Goal: Information Seeking & Learning: Check status

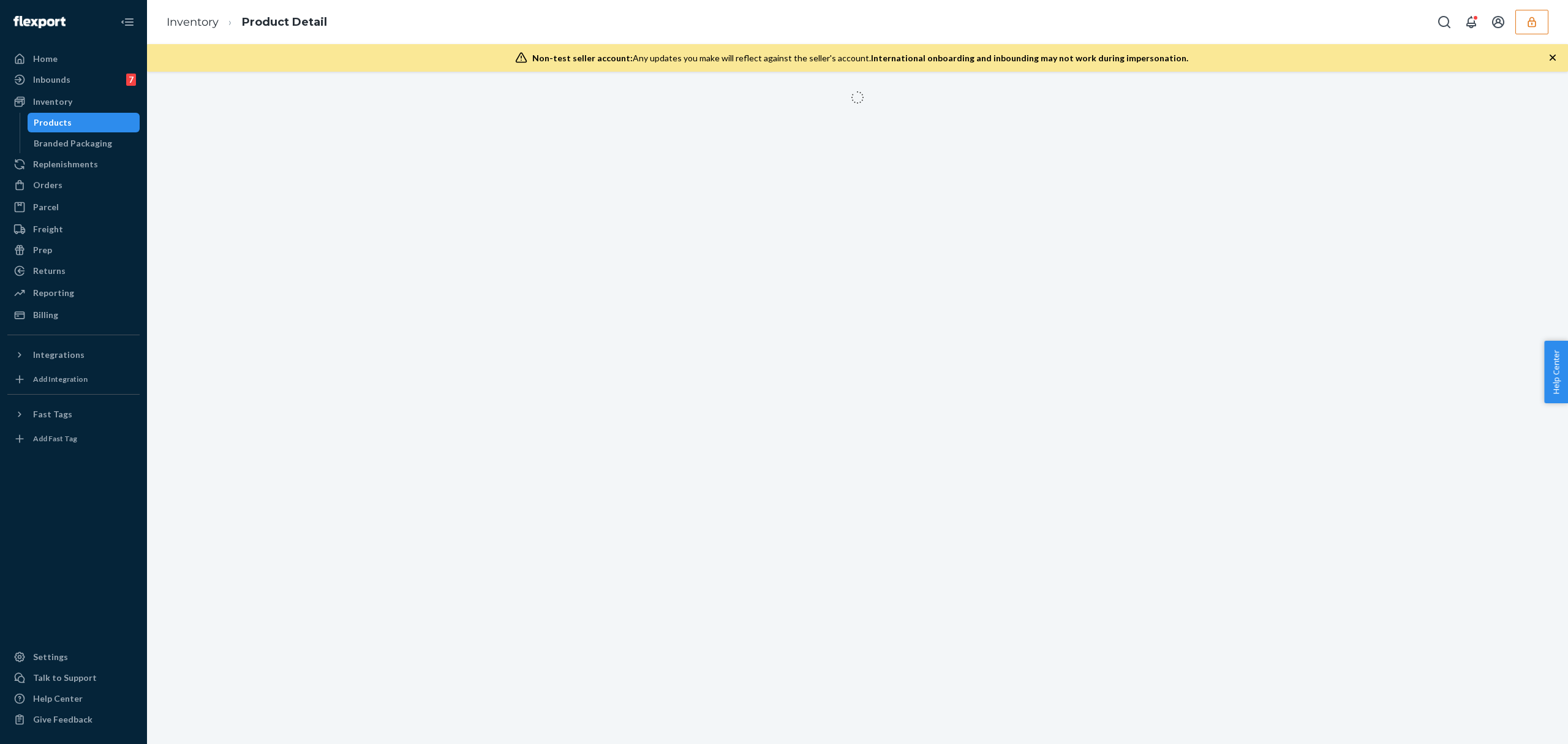
click at [1534, 21] on icon "button" at bounding box center [1531, 21] width 8 height 10
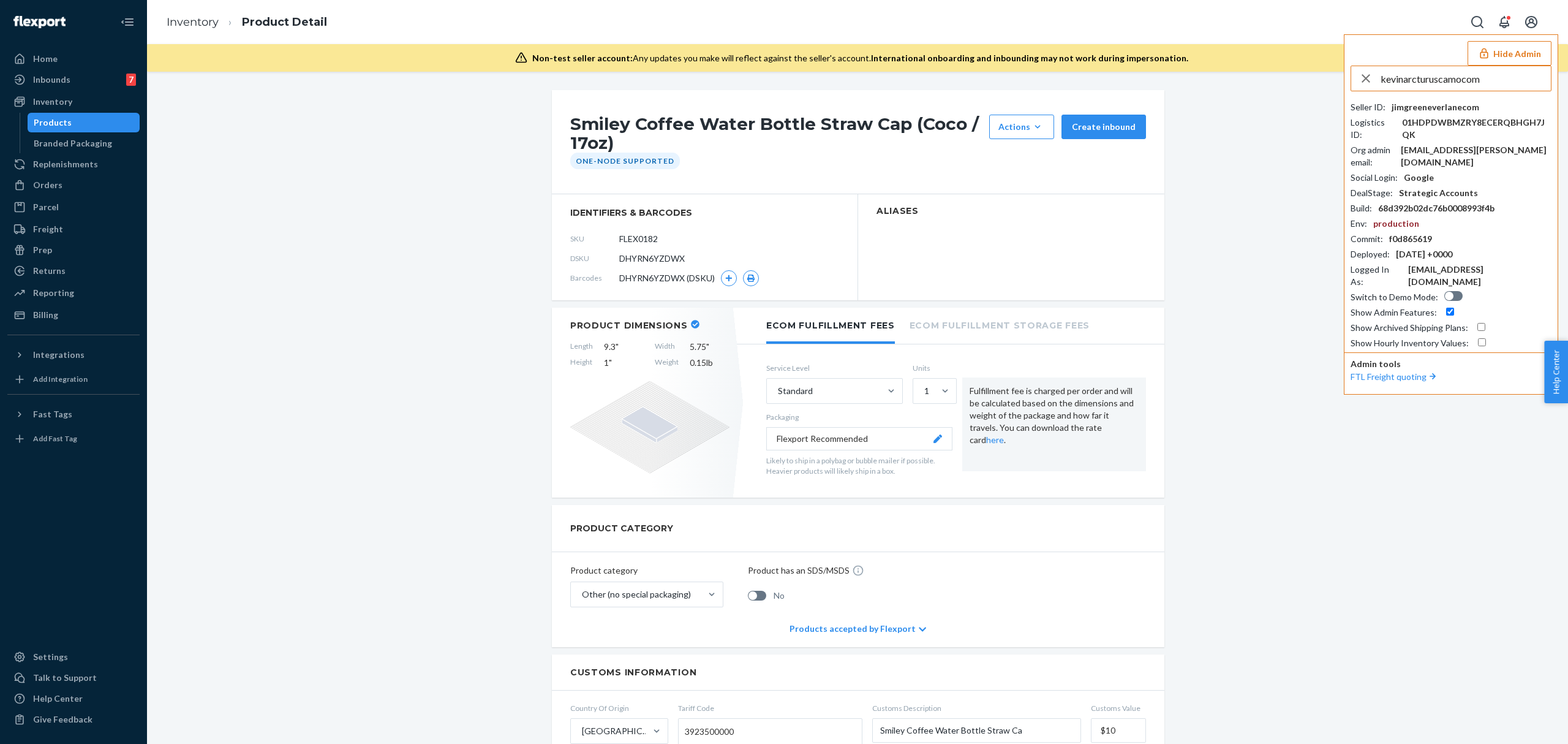
type input "kevinarcturuscamocom"
click at [1447, 106] on span "kevinarcturuscamocom" at bounding box center [1434, 107] width 142 height 12
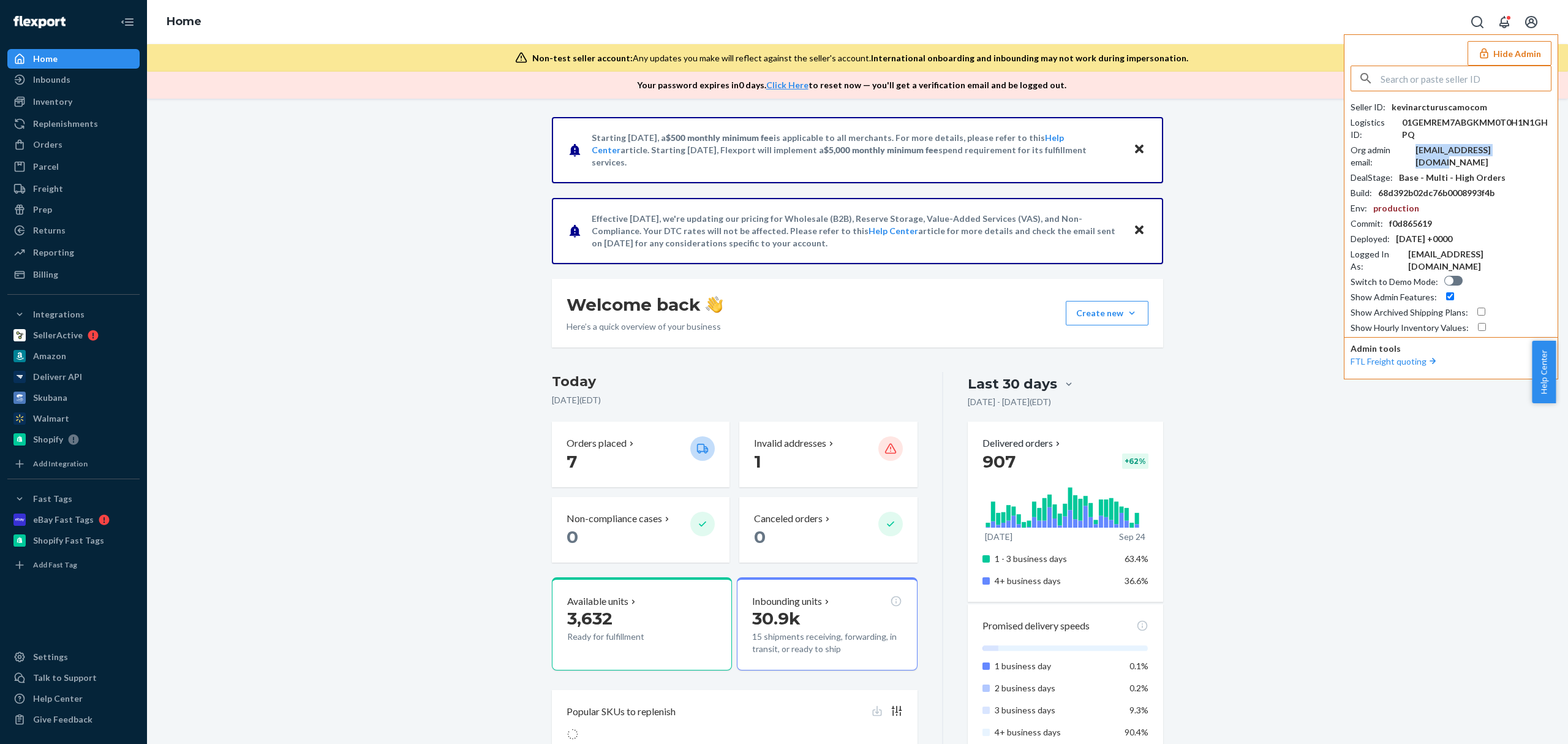
click at [1487, 149] on div "info@arcturuscamo.com" at bounding box center [1483, 156] width 136 height 24
copy div "info@arcturuscamo.com"
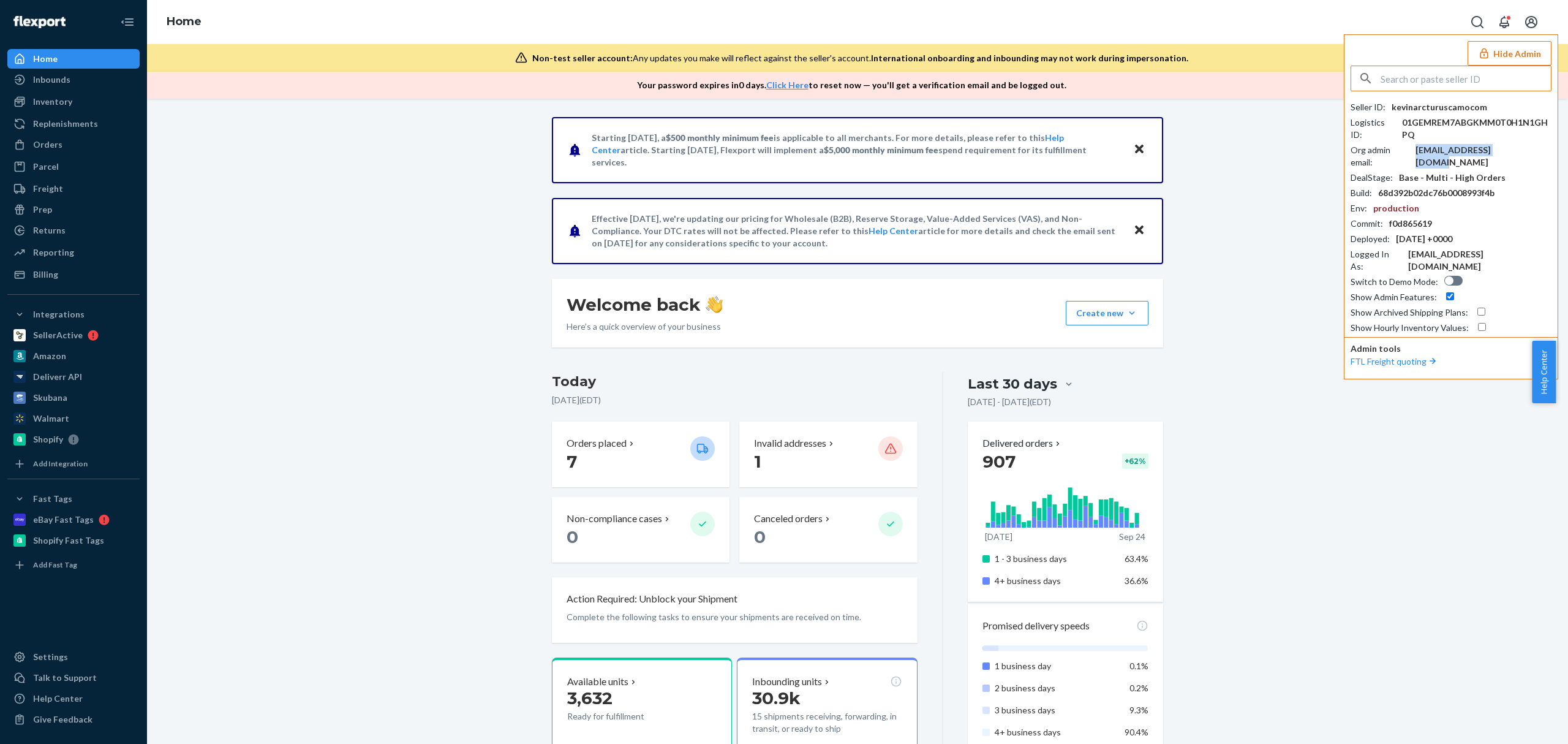
click at [1500, 87] on input "text" at bounding box center [1465, 78] width 170 height 24
paste input "edpacificoacom"
type input "edpacificoacom"
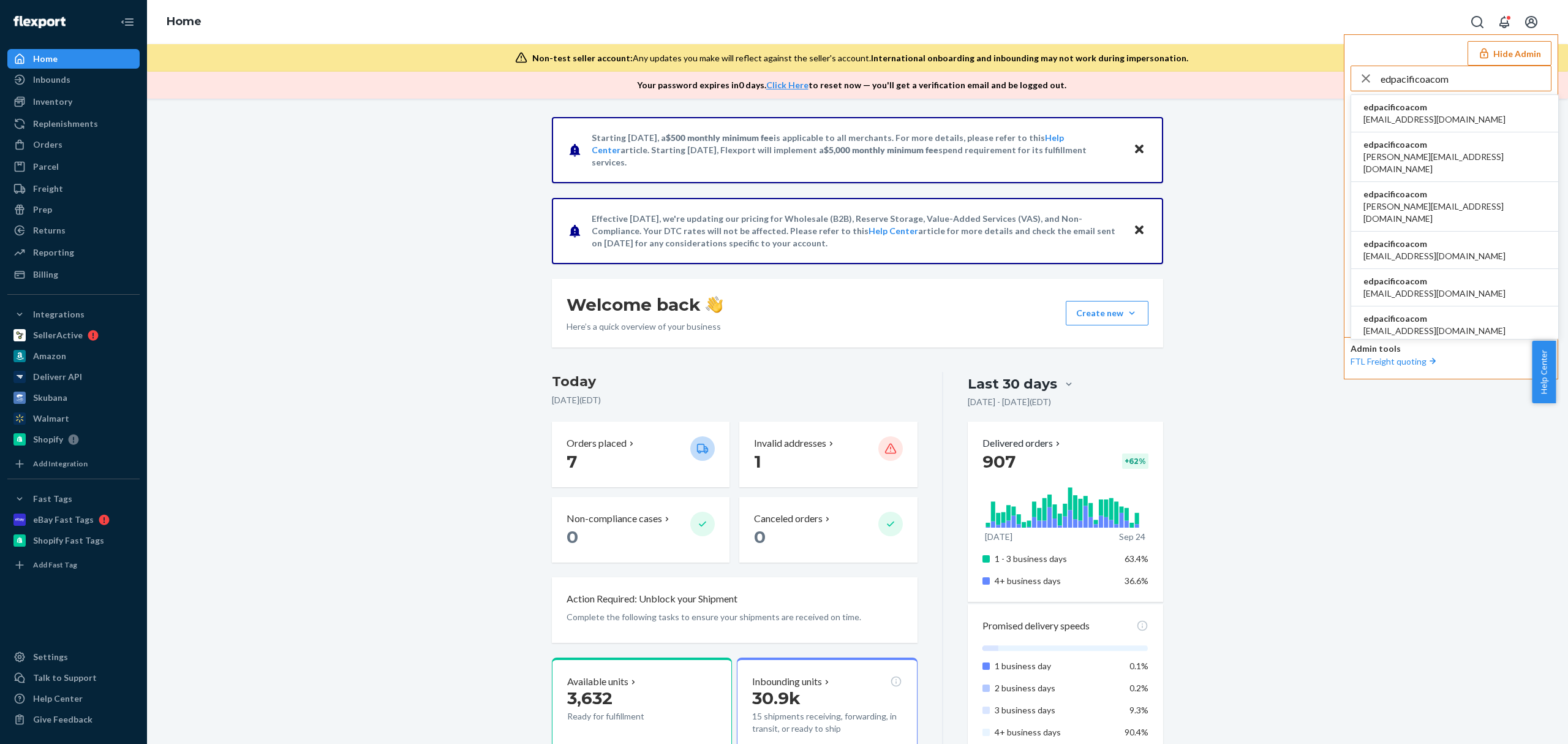
click at [1426, 114] on span "bk@pacificoa.com" at bounding box center [1434, 120] width 142 height 12
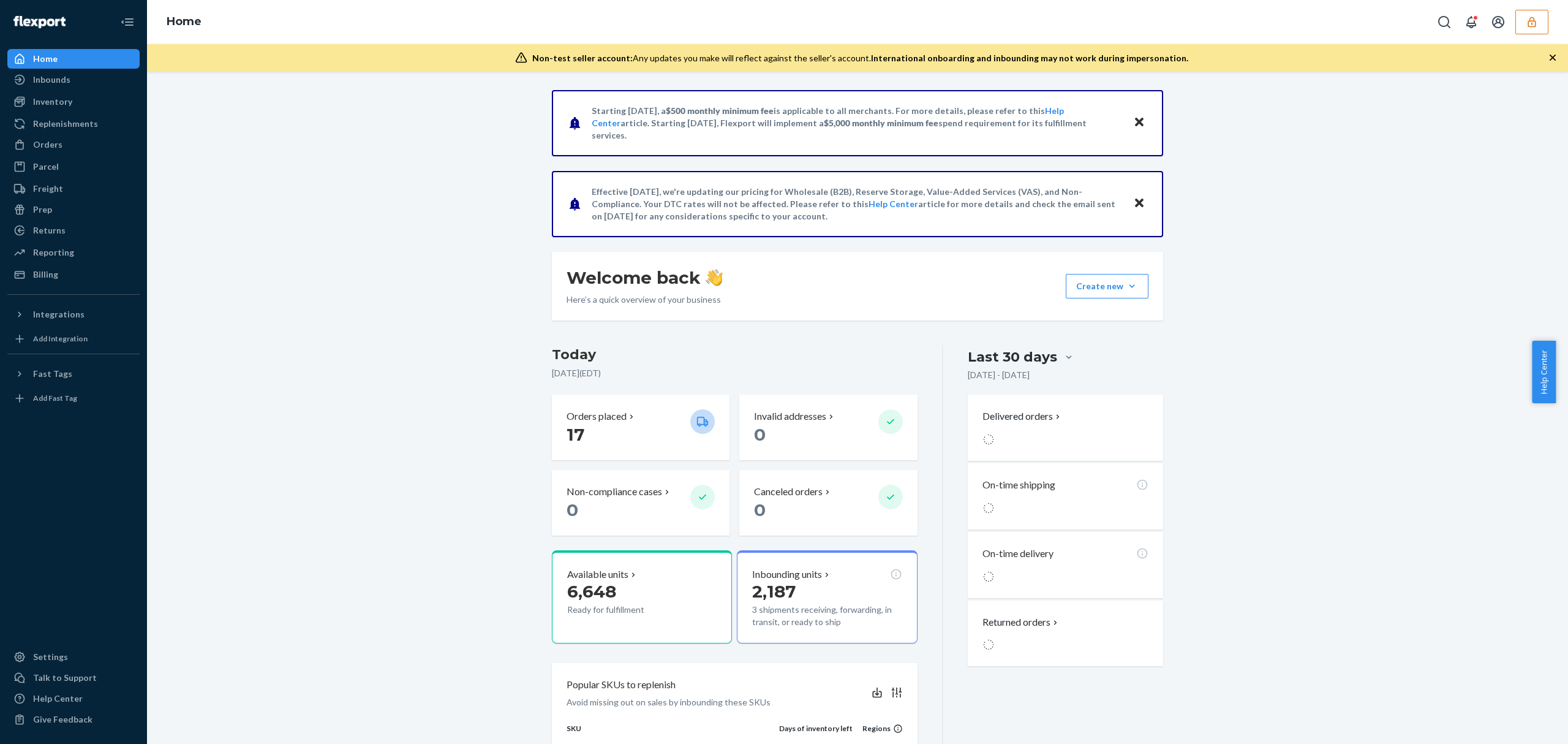
click at [1534, 22] on icon "button" at bounding box center [1531, 22] width 12 height 12
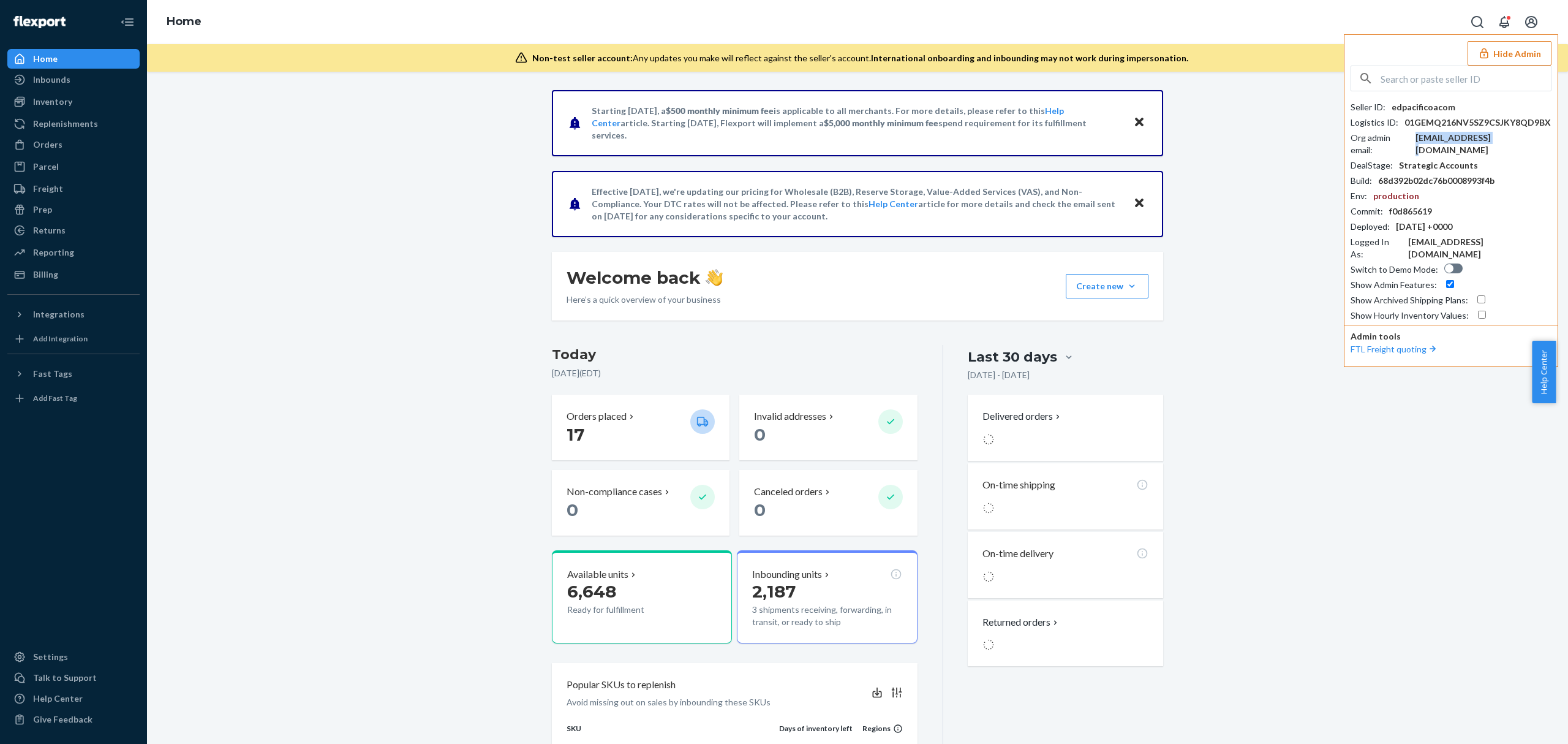
click at [1481, 142] on div "bk@pacificoa.com" at bounding box center [1483, 143] width 136 height 24
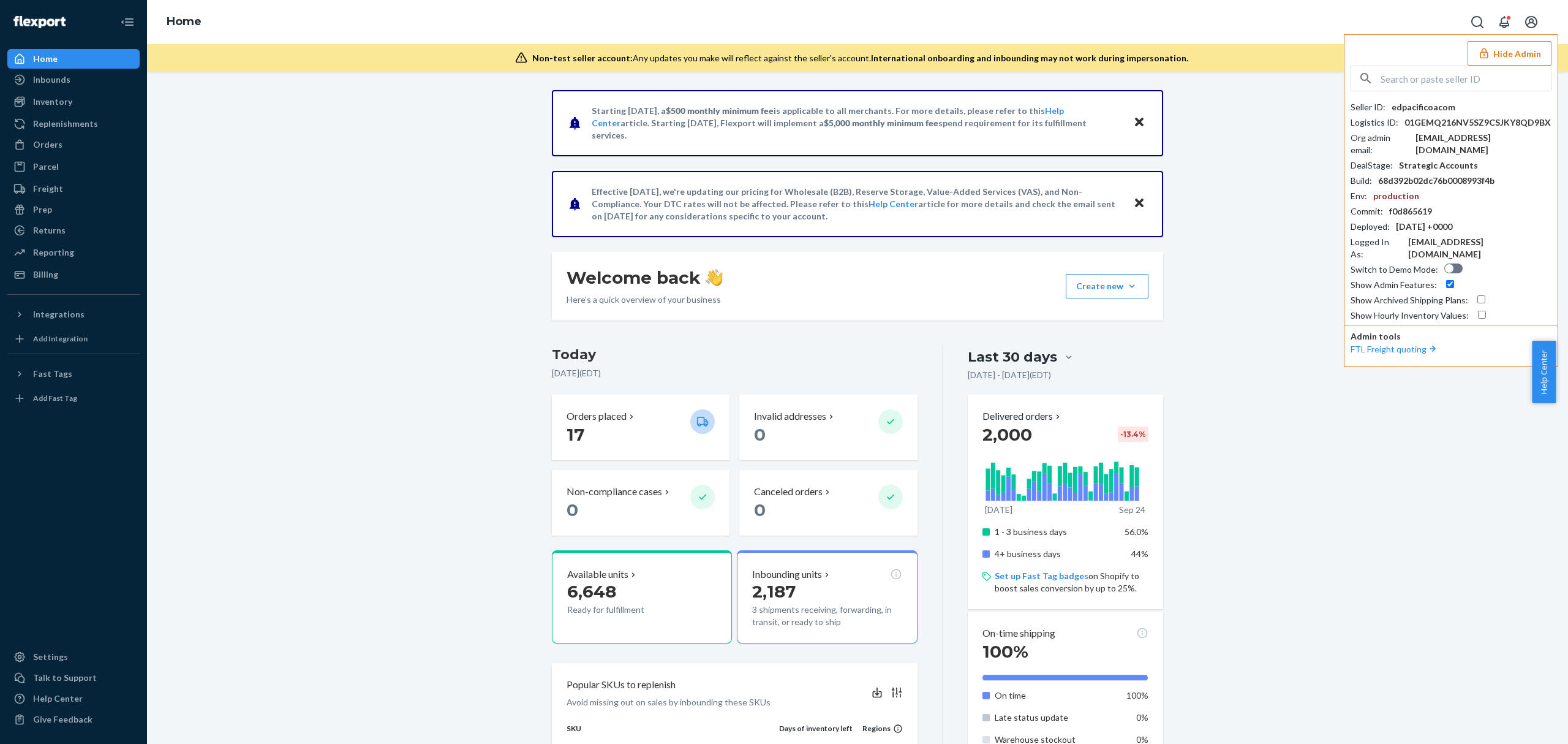
click at [1449, 76] on input "text" at bounding box center [1465, 78] width 170 height 24
paste input "sfnonboardingallcitizensflexportcom"
type input "sfnonboardingallcitizensflexportcom"
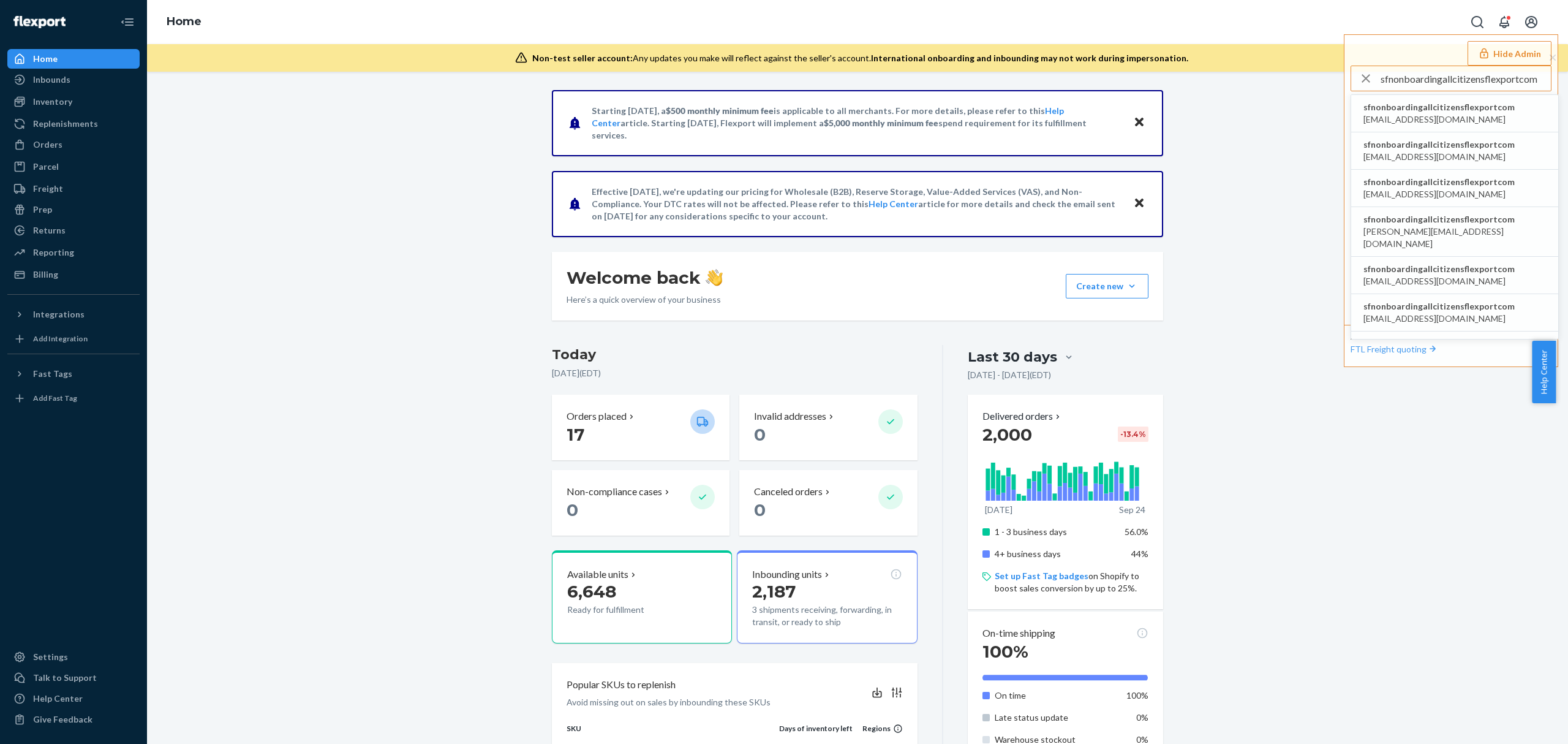
click at [1449, 108] on span "sfnonboardingallcitizensflexportcom" at bounding box center [1439, 107] width 151 height 12
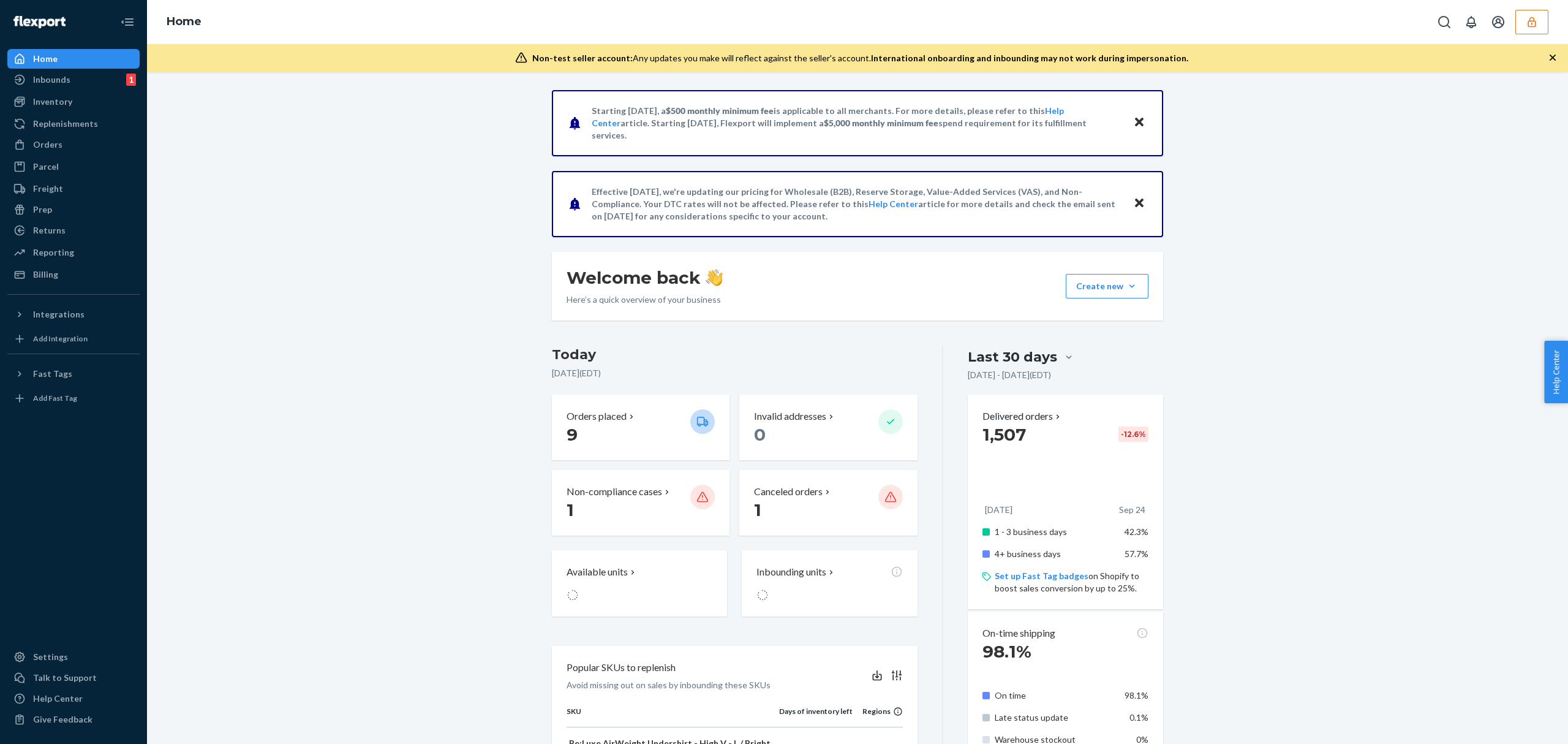
click at [1524, 32] on button "button" at bounding box center [1531, 22] width 33 height 24
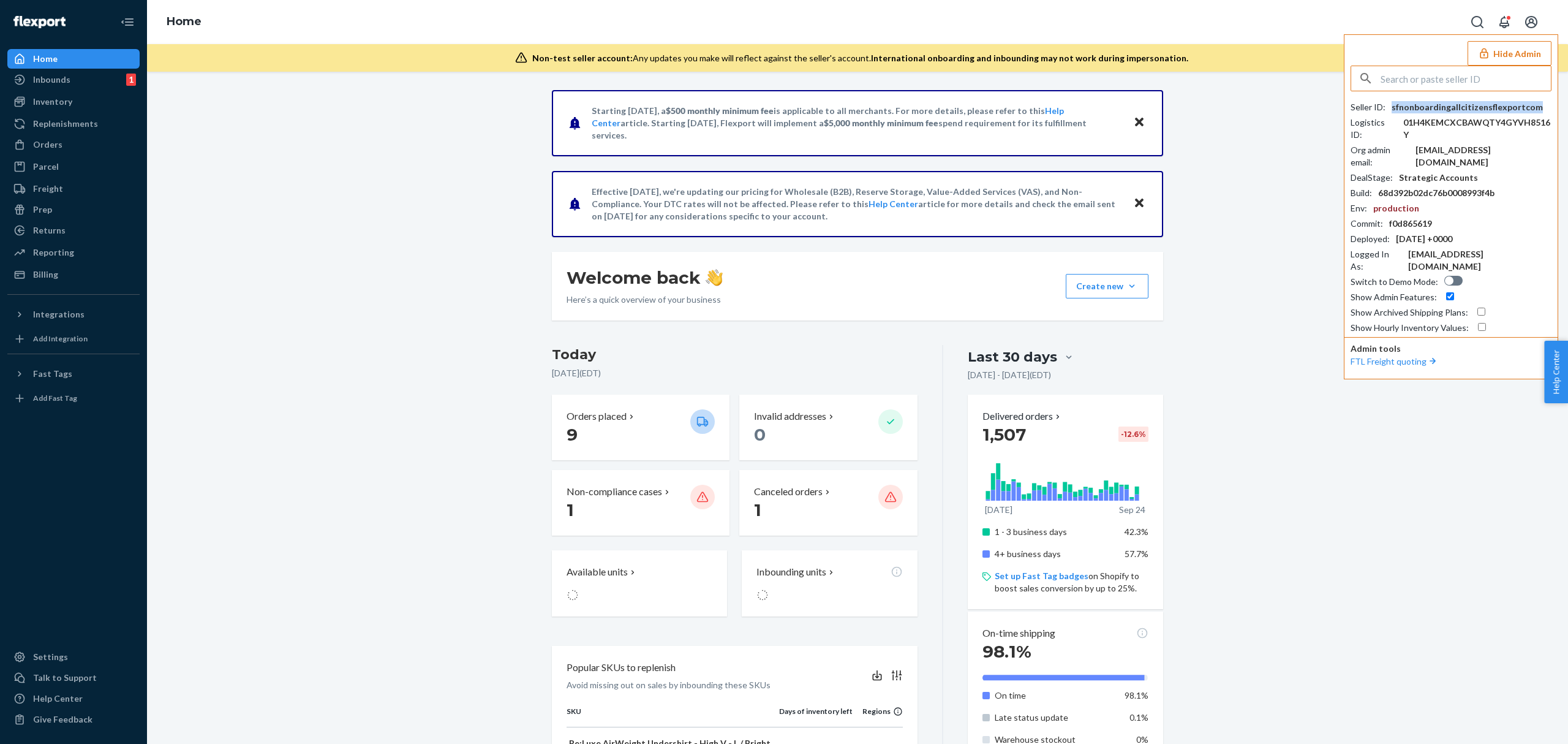
click at [1448, 107] on div "sfnonboardingallcitizensflexportcom" at bounding box center [1467, 107] width 151 height 12
click at [1458, 155] on div "[EMAIL_ADDRESS][DOMAIN_NAME]" at bounding box center [1483, 156] width 136 height 24
copy div "[EMAIL_ADDRESS][DOMAIN_NAME]"
click at [1468, 85] on input "text" at bounding box center [1465, 78] width 170 height 24
paste input "iriscaomirmilescom"
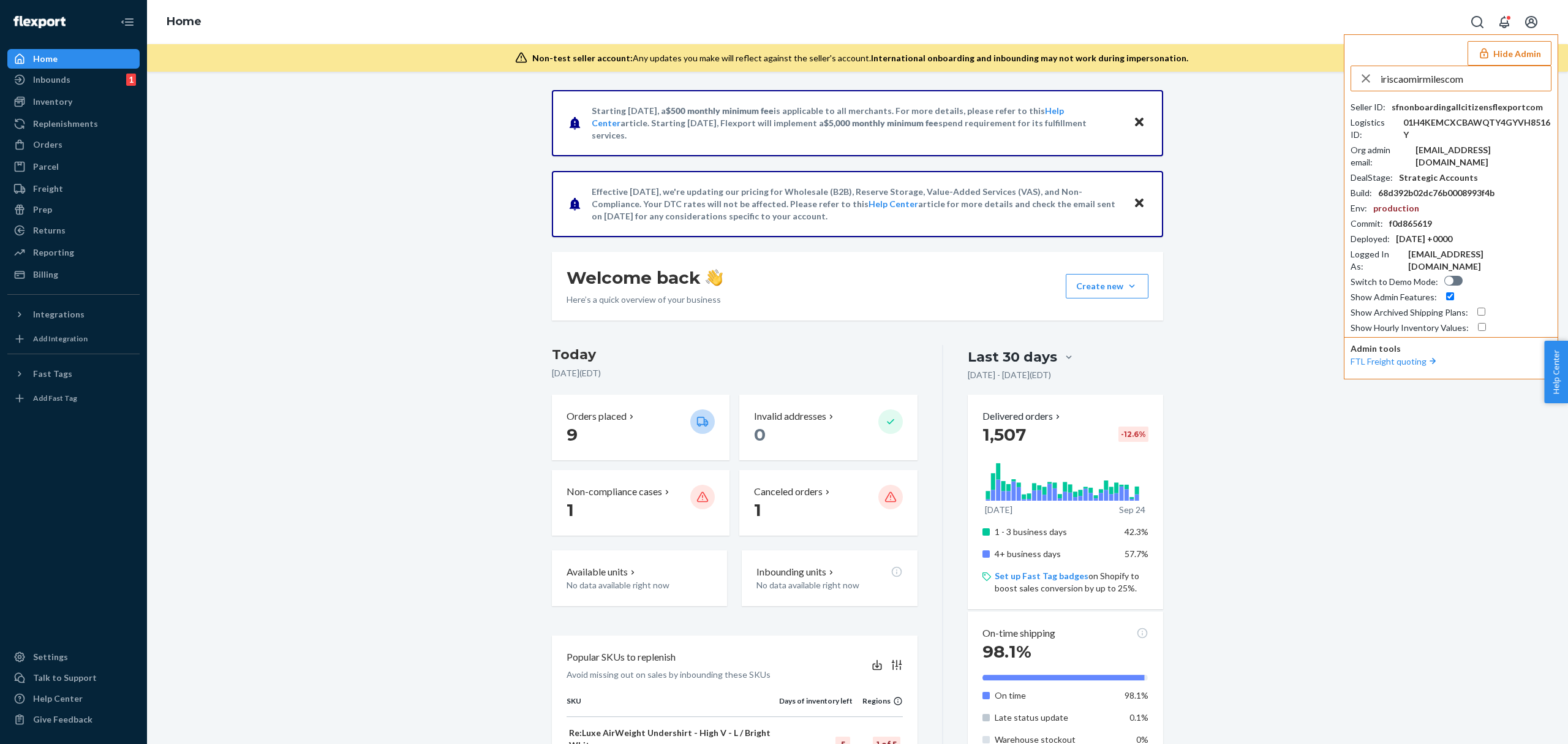
type input "iriscaomirmilescom"
click at [1451, 115] on span "eugen.yu@mirmiles.com" at bounding box center [1454, 125] width 183 height 24
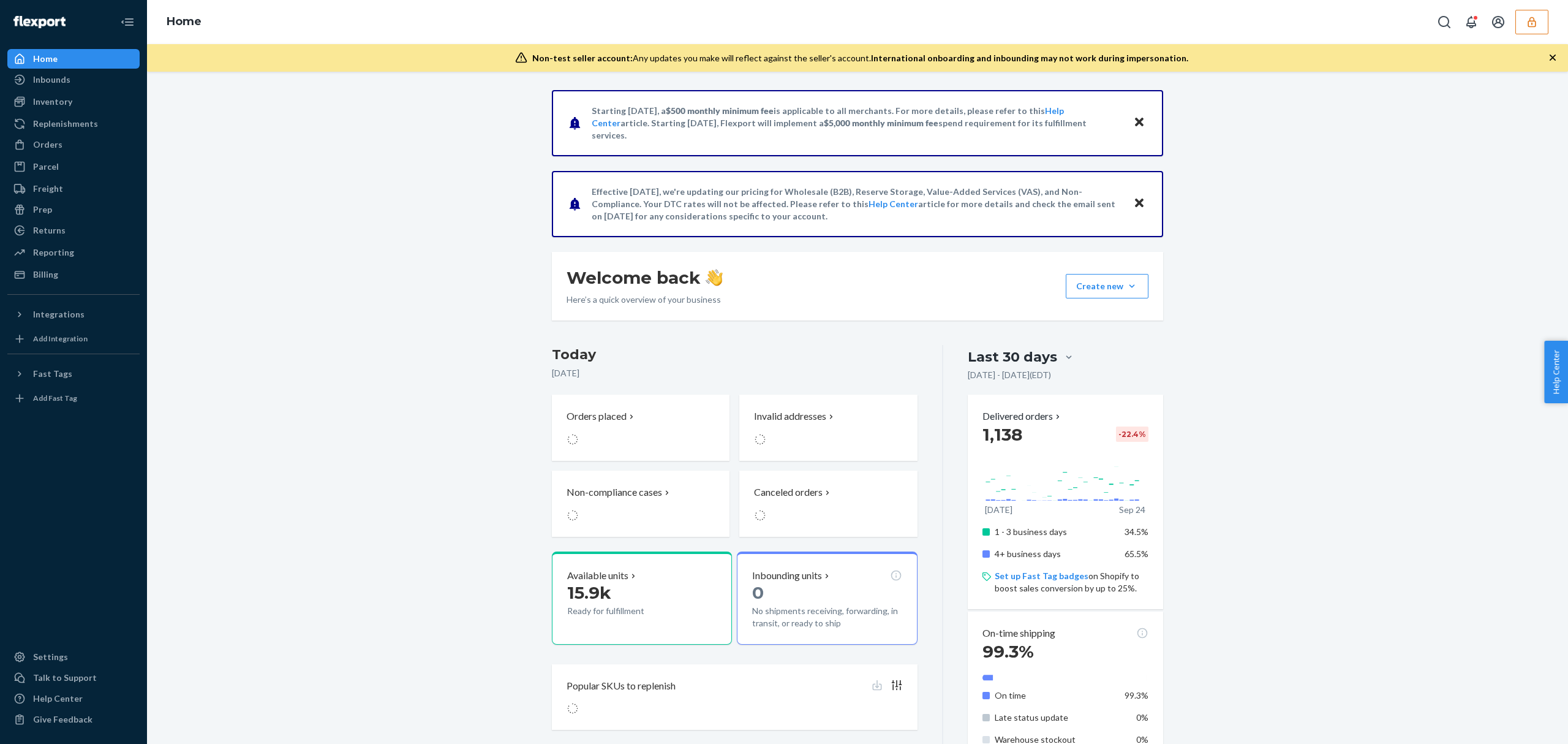
click at [1530, 27] on button "button" at bounding box center [1531, 22] width 33 height 24
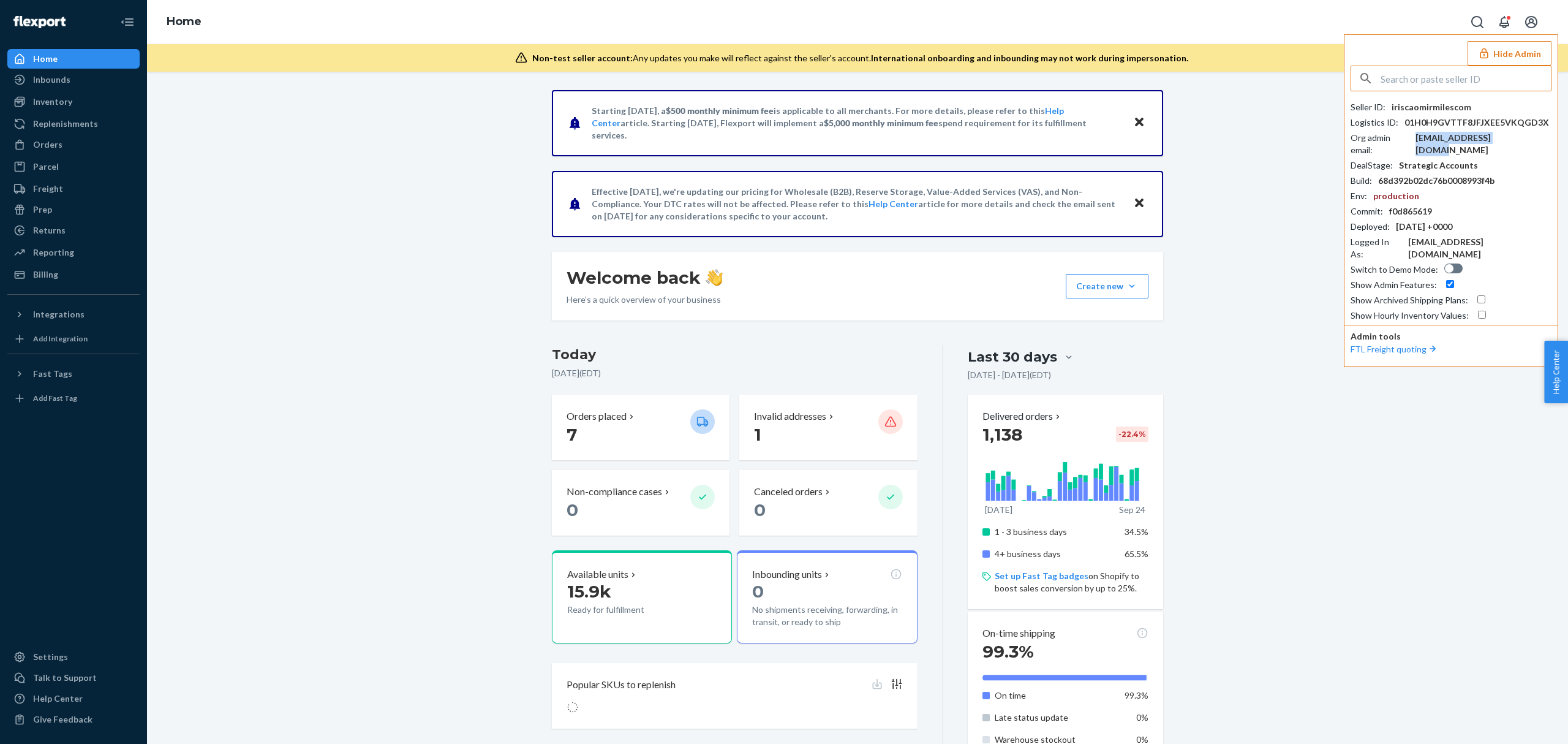
click at [1438, 136] on div "[EMAIL_ADDRESS][DOMAIN_NAME]" at bounding box center [1483, 143] width 136 height 24
drag, startPoint x: 1465, startPoint y: 89, endPoint x: 1456, endPoint y: 91, distance: 9.2
click at [1464, 89] on input "text" at bounding box center [1465, 78] width 170 height 24
paste input "nispira2115amazongmailcom"
type input "nispira2115amazongmailcom"
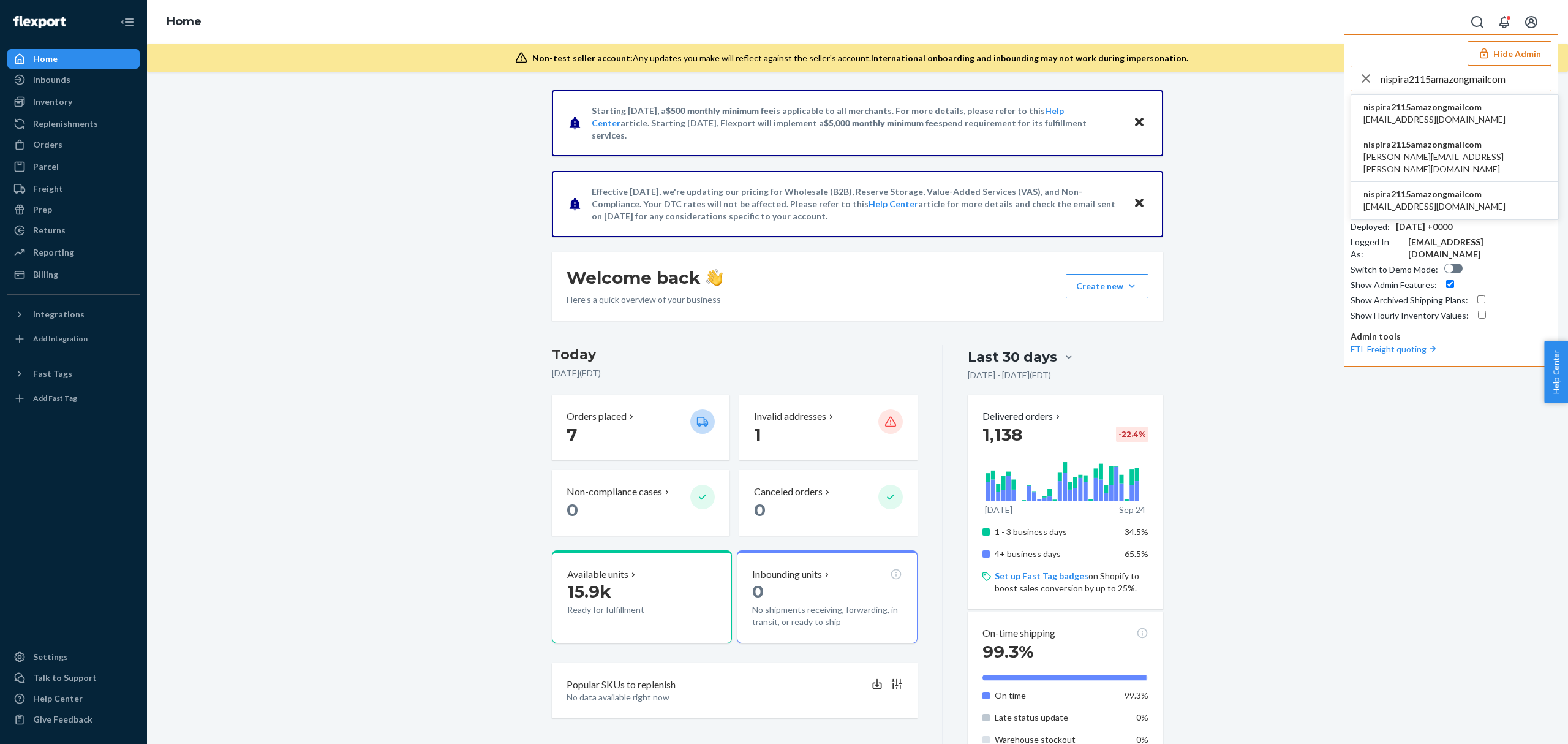
drag, startPoint x: 1448, startPoint y: 96, endPoint x: 1447, endPoint y: 107, distance: 11.0
click at [1448, 102] on li "nispira2115amazongmailcom [EMAIL_ADDRESS][DOMAIN_NAME]" at bounding box center [1454, 114] width 207 height 37
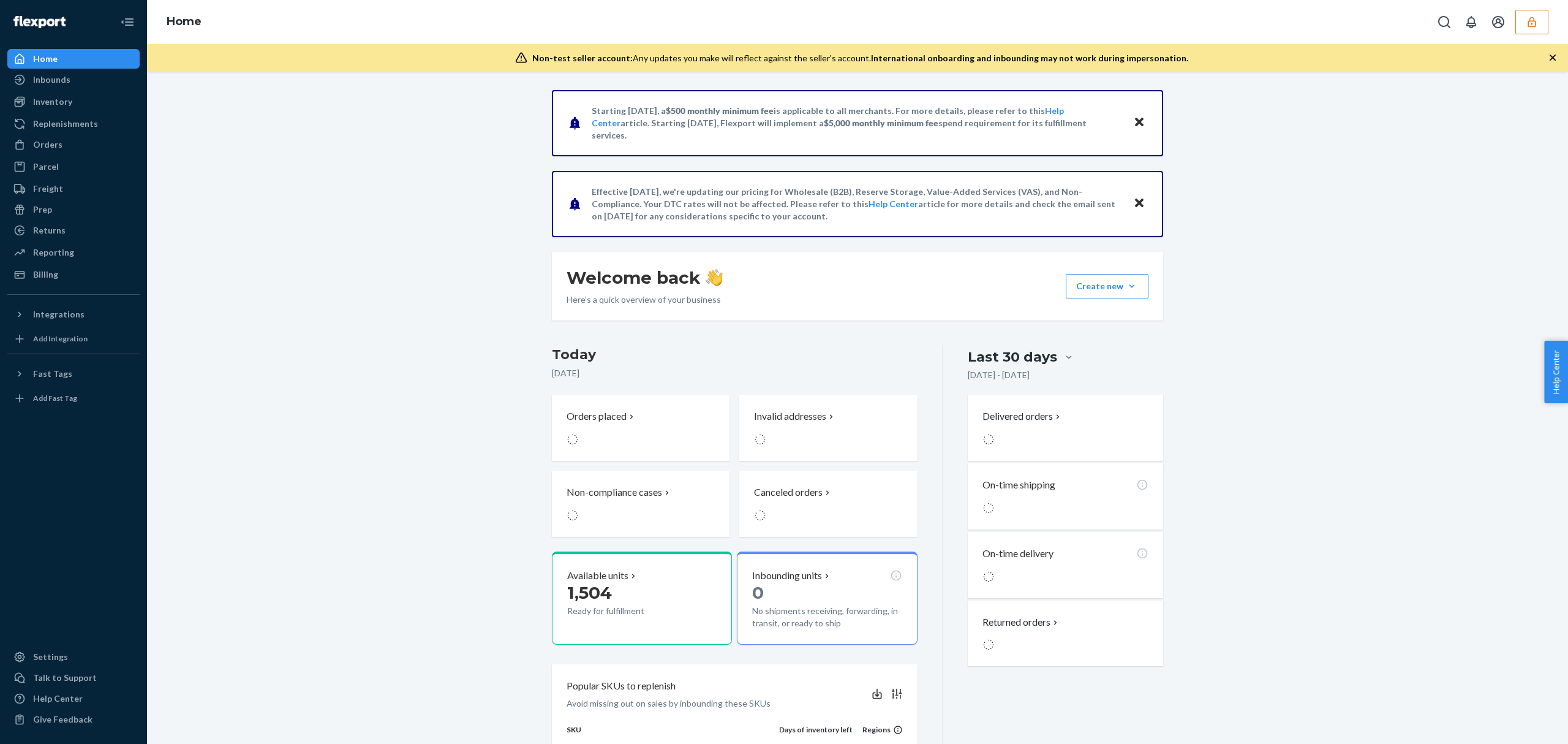
click at [1524, 18] on button "button" at bounding box center [1531, 22] width 33 height 24
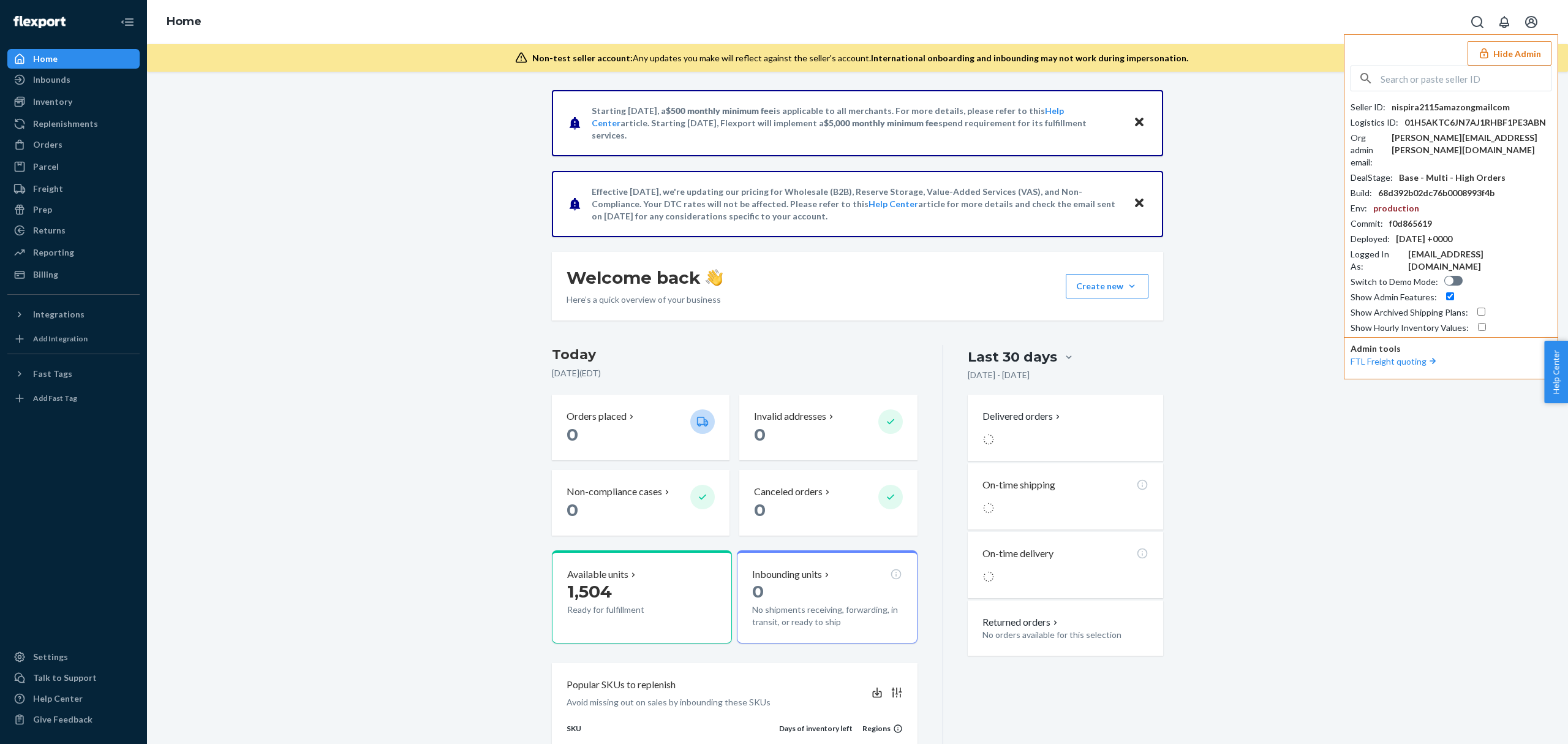
click at [1458, 138] on div "khushboo.lalani@gmail.com" at bounding box center [1471, 143] width 159 height 24
